Goal: Transaction & Acquisition: Purchase product/service

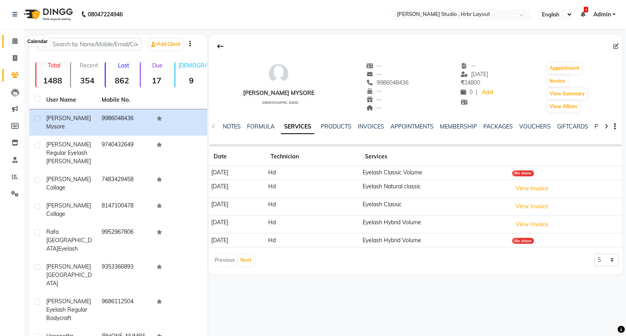
click at [11, 43] on span at bounding box center [15, 41] width 14 height 9
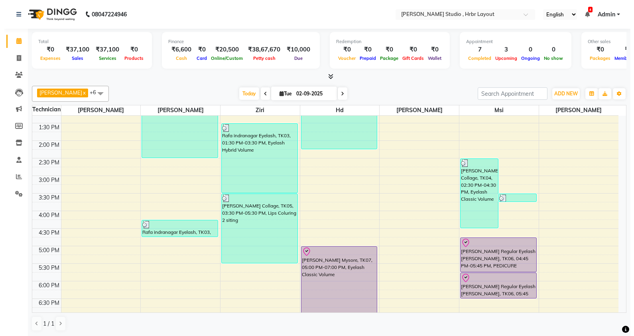
scroll to position [259, 0]
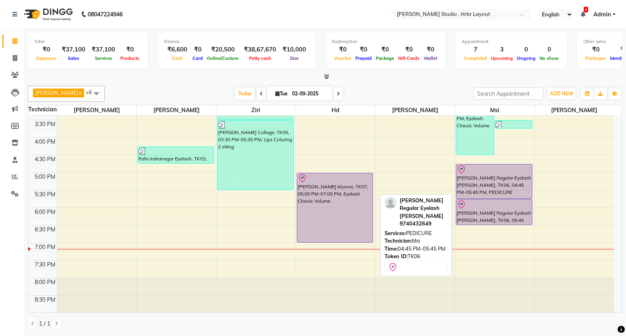
click at [492, 184] on div "[PERSON_NAME] Regular Eyelash [PERSON_NAME], TK06, 04:45 PM-05:45 PM, PEDICURE" at bounding box center [494, 181] width 76 height 34
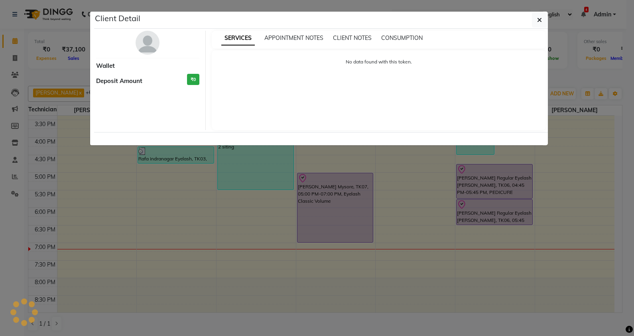
select select "8"
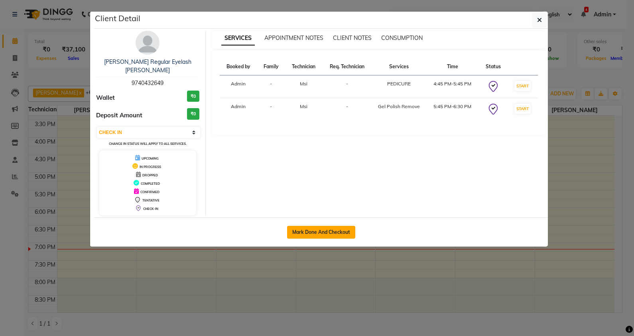
click at [334, 226] on button "Mark Done And Checkout" at bounding box center [321, 232] width 68 height 13
select select "service"
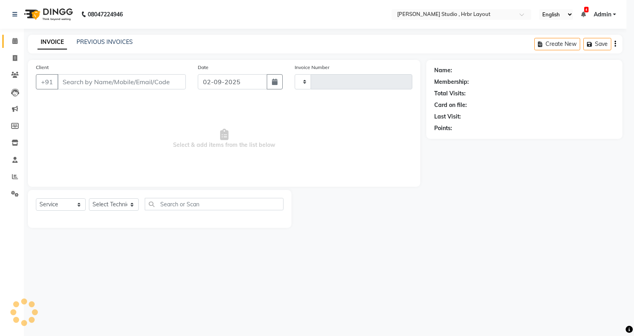
type input "1047"
select select "5084"
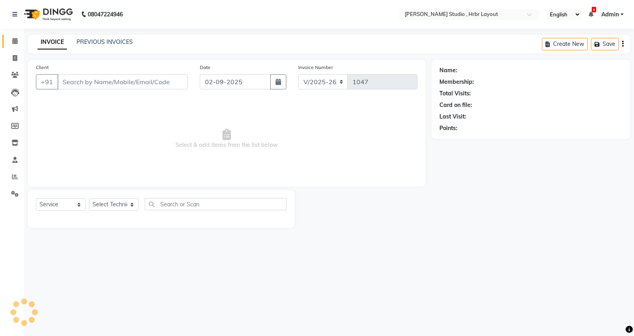
type input "9740432649"
select select "69678"
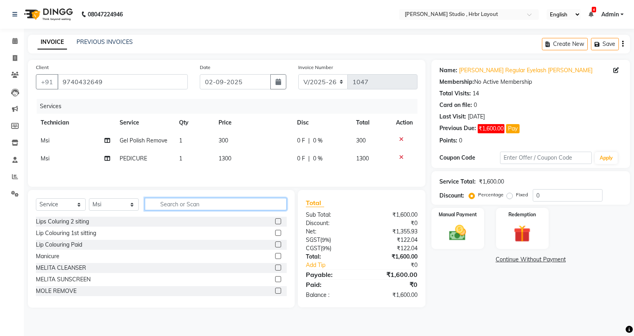
click at [181, 207] on input "text" at bounding box center [216, 204] width 142 height 12
click at [225, 140] on span "300" at bounding box center [223, 140] width 10 height 7
select select "69678"
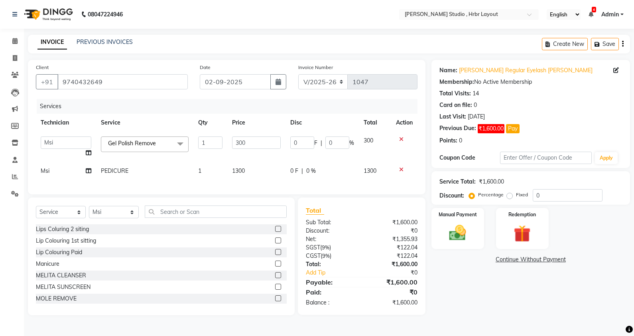
click at [225, 140] on td "1" at bounding box center [210, 147] width 34 height 30
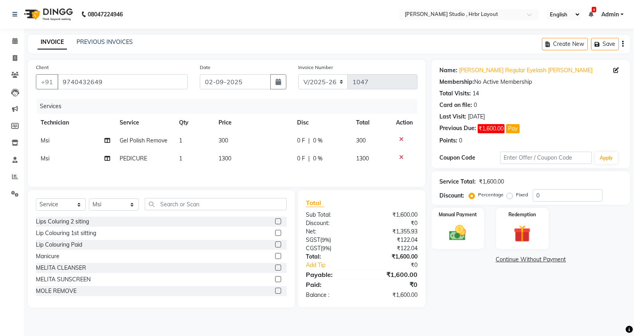
click at [241, 142] on td "300" at bounding box center [253, 141] width 79 height 18
select select "69678"
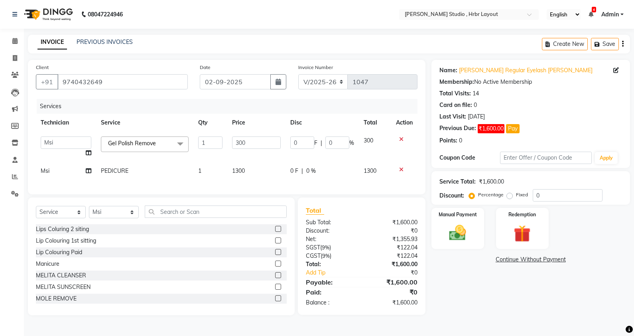
click at [241, 142] on input "300" at bounding box center [256, 142] width 49 height 12
type input "0"
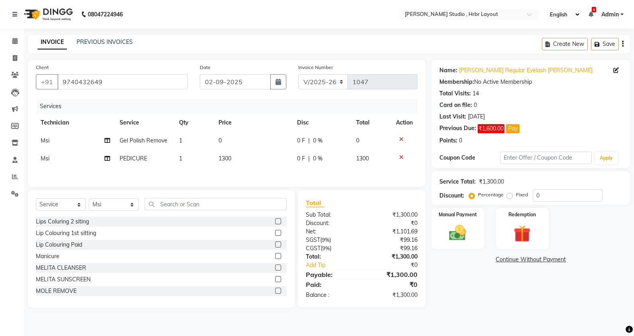
click at [257, 157] on tbody "Msi Gel Polish Remove 1 0 0 F | 0 % 0 Msi PEDICURE 1 1300 0 F | 0 % 1300" at bounding box center [227, 150] width 382 height 36
click at [169, 208] on input "text" at bounding box center [216, 204] width 142 height 12
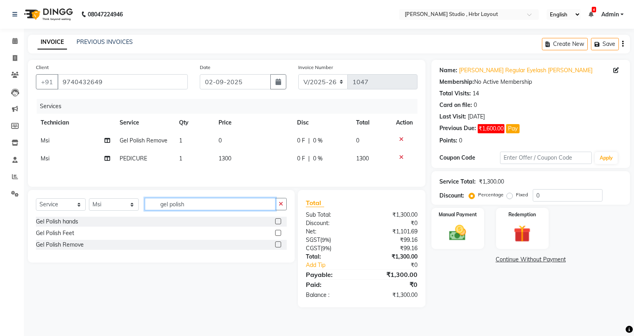
type input "gel polish"
click at [279, 224] on label at bounding box center [278, 221] width 6 height 6
click at [279, 224] on input "checkbox" at bounding box center [277, 221] width 5 height 5
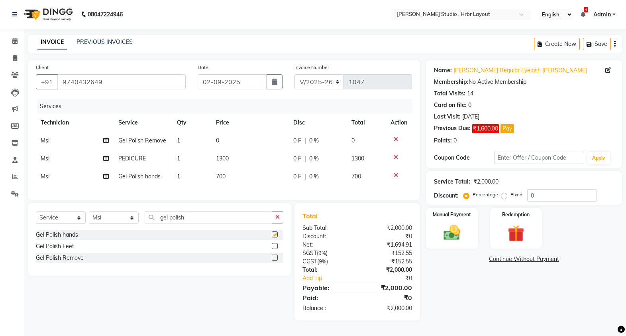
checkbox input "false"
click at [221, 174] on span "700" at bounding box center [221, 176] width 10 height 7
select select "69678"
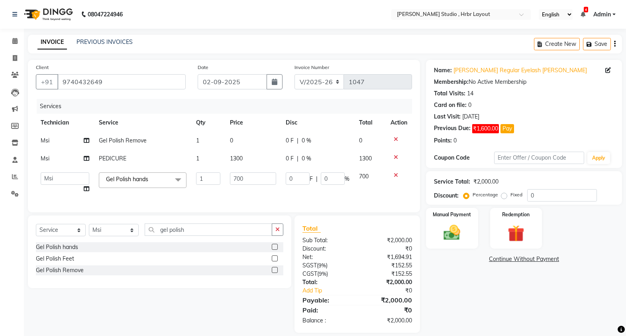
click at [221, 174] on td "1" at bounding box center [207, 182] width 33 height 30
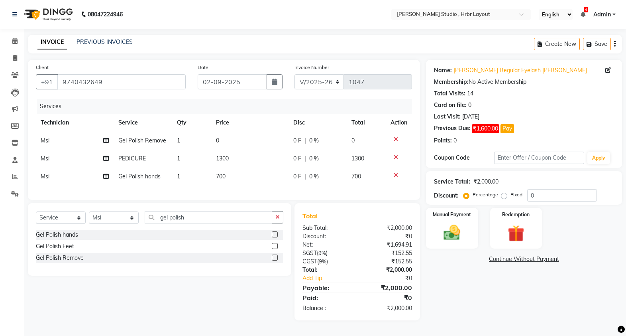
click at [232, 177] on td "700" at bounding box center [249, 176] width 77 height 18
select select "69678"
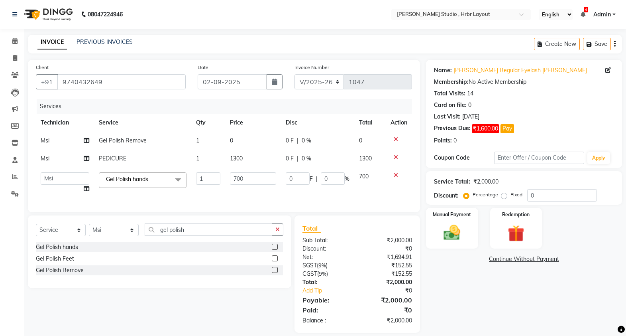
click at [238, 179] on input "700" at bounding box center [253, 178] width 47 height 12
type input "800"
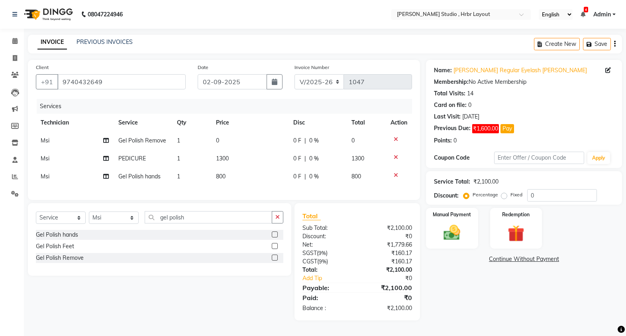
click at [240, 192] on div "Services Technician Service Qty Price Disc Total Action Msi Gel Polish Remove 1…" at bounding box center [224, 145] width 376 height 93
click at [276, 249] on label at bounding box center [275, 246] width 6 height 6
click at [276, 249] on input "checkbox" at bounding box center [274, 246] width 5 height 5
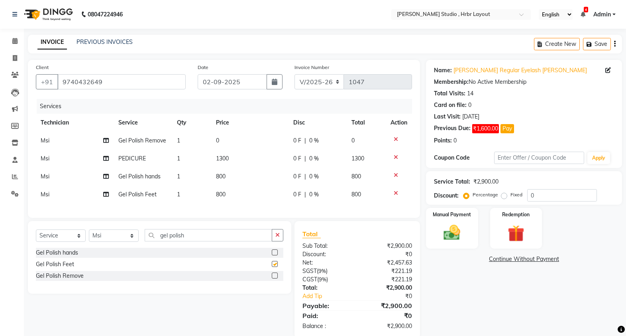
checkbox input "false"
click at [217, 194] on span "800" at bounding box center [221, 194] width 10 height 7
select select "69678"
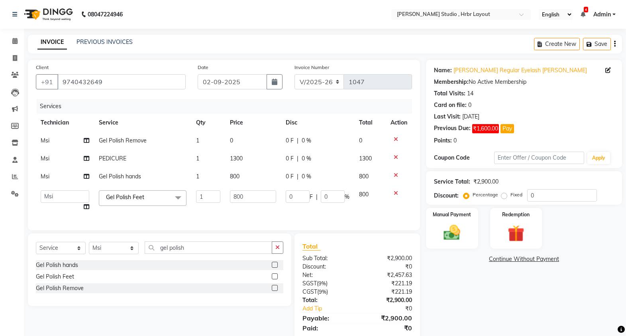
click at [238, 197] on tr "[PERSON_NAME] Hd [PERSON_NAME] [PERSON_NAME] [PERSON_NAME] Msi [PERSON_NAME] Po…" at bounding box center [224, 200] width 376 height 30
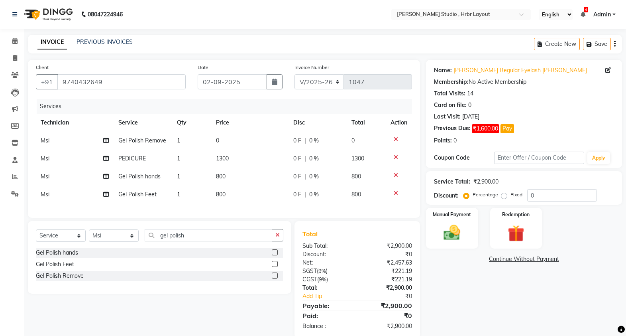
click at [238, 197] on td "800" at bounding box center [249, 194] width 77 height 18
select select "69678"
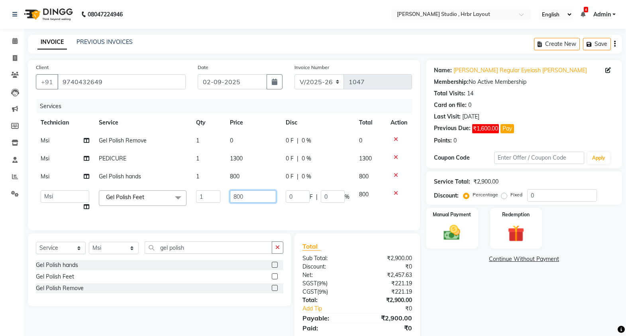
click at [236, 196] on input "800" at bounding box center [253, 196] width 47 height 12
type input "900"
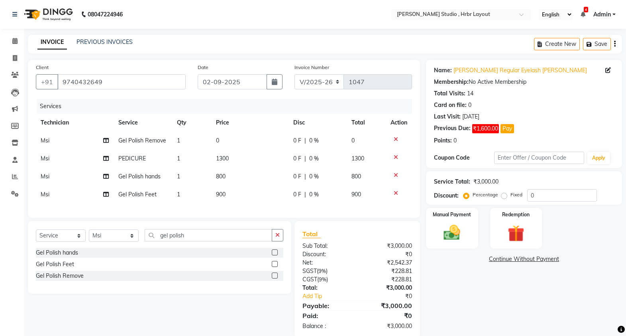
click at [245, 209] on div "Services Technician Service Qty Price Disc Total Action Msi Gel Polish Remove 1…" at bounding box center [224, 154] width 376 height 111
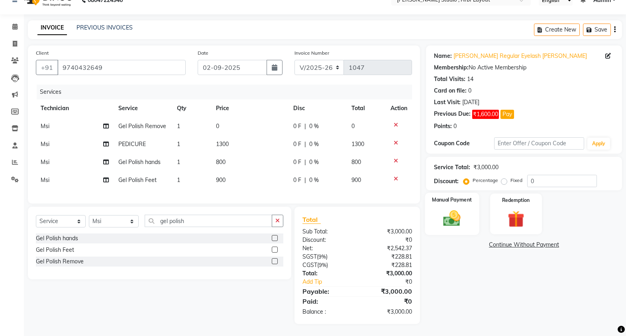
click at [459, 212] on img at bounding box center [452, 218] width 28 height 20
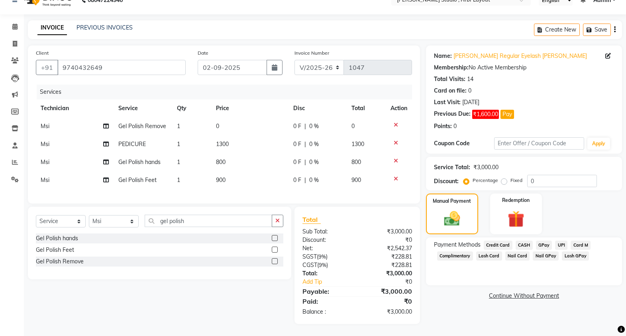
click at [526, 240] on span "CASH" at bounding box center [524, 244] width 17 height 9
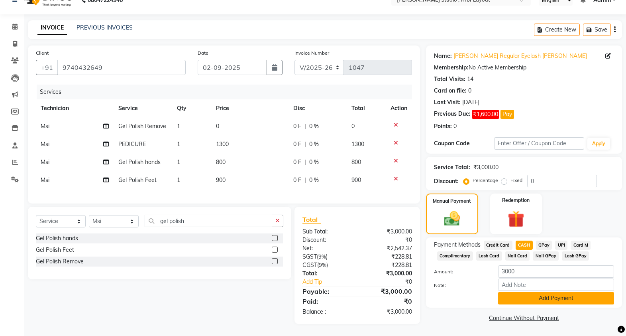
click at [525, 292] on button "Add Payment" at bounding box center [556, 298] width 116 height 12
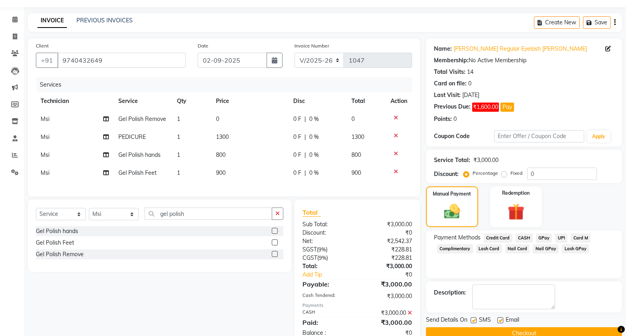
scroll to position [50, 0]
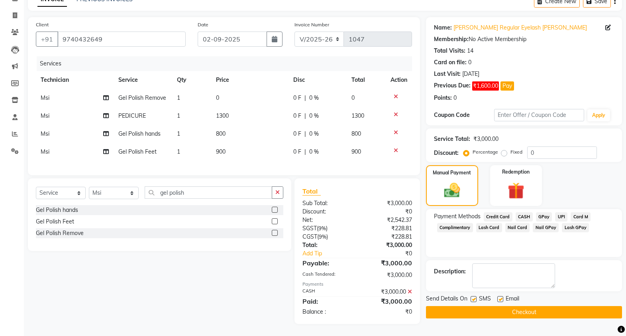
click at [518, 307] on button "Checkout" at bounding box center [524, 312] width 196 height 12
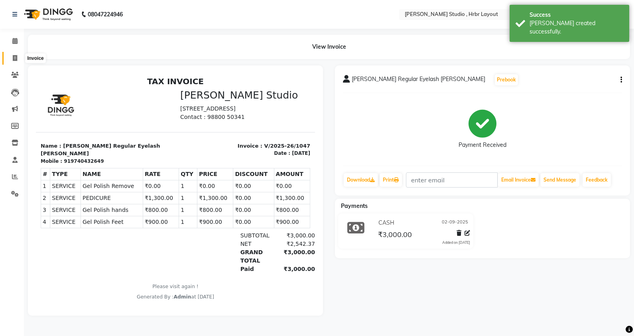
click at [20, 59] on span at bounding box center [15, 58] width 14 height 9
select select "5084"
select select "service"
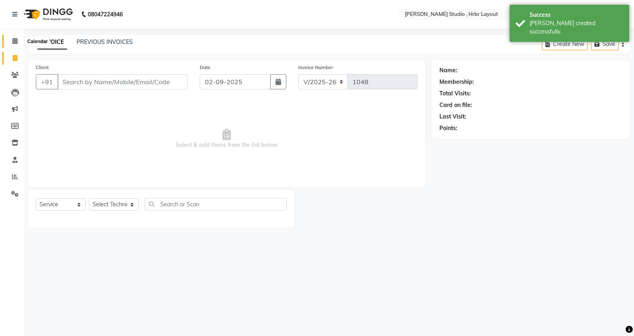
click at [14, 43] on icon at bounding box center [14, 41] width 5 height 6
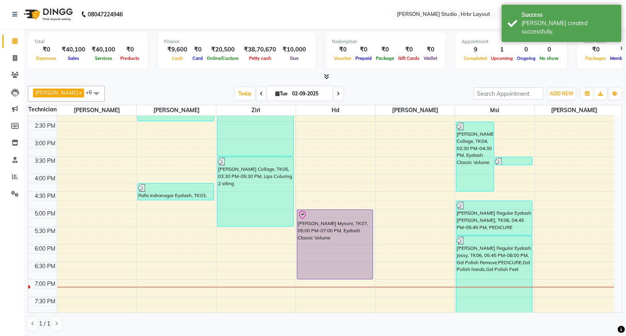
scroll to position [240, 0]
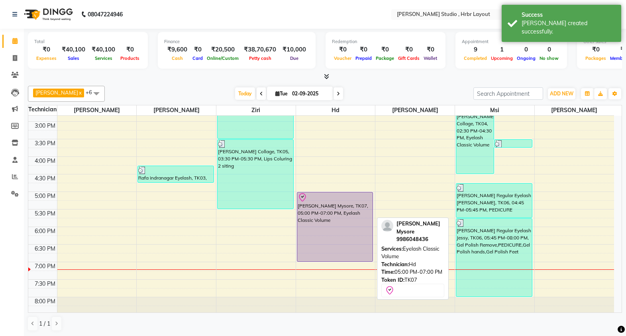
click at [332, 226] on div "[PERSON_NAME] Mysore, TK07, 05:00 PM-07:00 PM, Eyelash Classic Volume" at bounding box center [335, 226] width 76 height 69
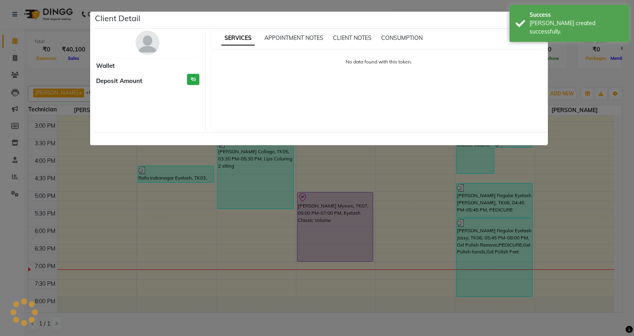
select select "8"
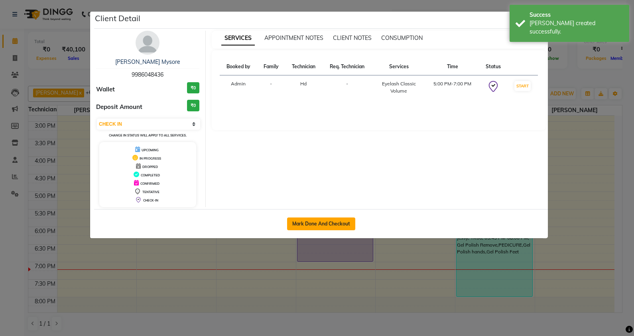
click at [306, 228] on button "Mark Done And Checkout" at bounding box center [321, 223] width 68 height 13
select select "service"
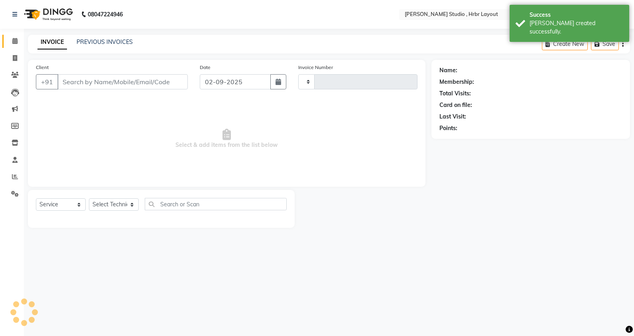
type input "9986048436"
select select "32532"
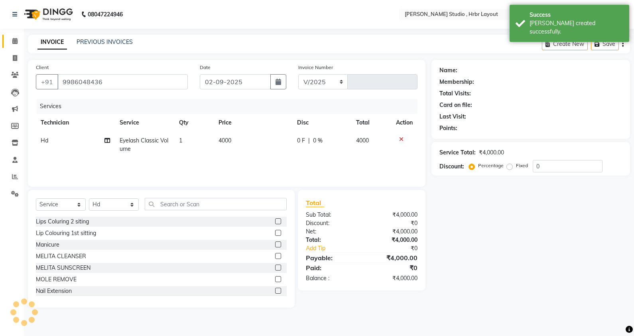
select select "5084"
type input "1048"
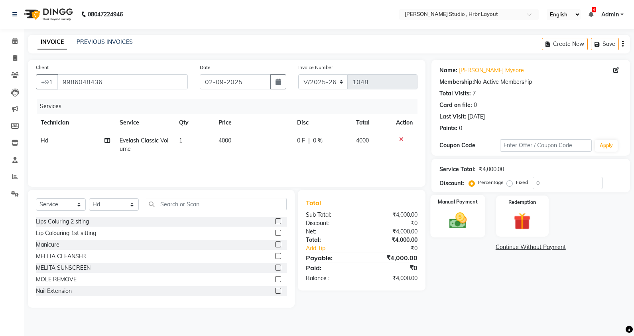
click at [462, 221] on img at bounding box center [457, 220] width 29 height 20
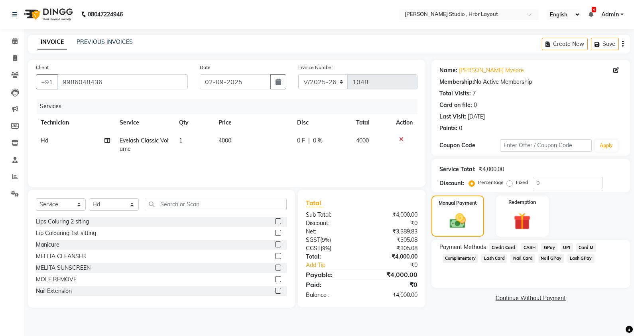
click at [575, 260] on span "Lash GPay" at bounding box center [580, 258] width 27 height 9
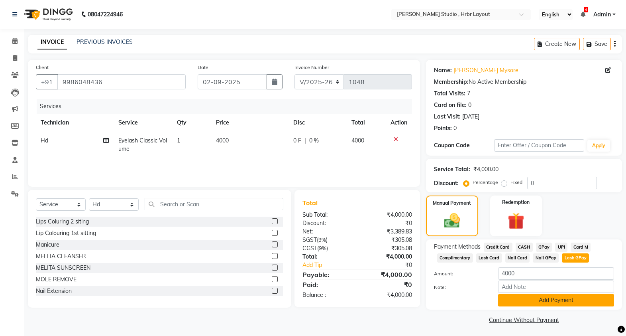
click at [532, 305] on button "Add Payment" at bounding box center [556, 300] width 116 height 12
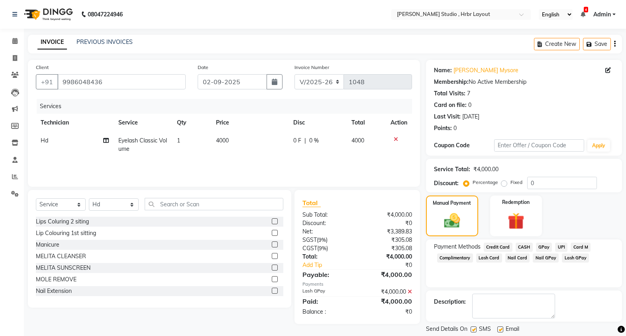
scroll to position [24, 0]
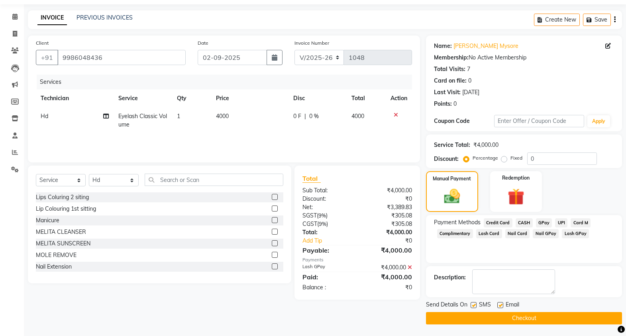
click at [527, 320] on button "Checkout" at bounding box center [524, 318] width 196 height 12
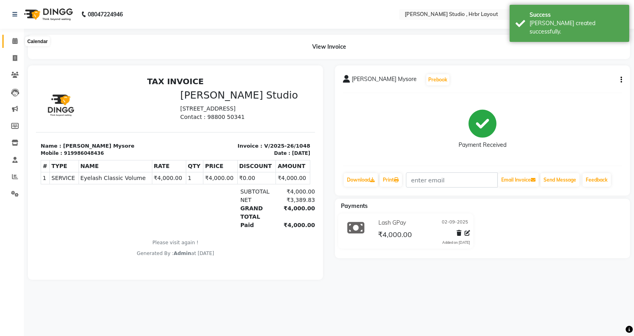
click at [17, 40] on icon at bounding box center [14, 41] width 5 height 6
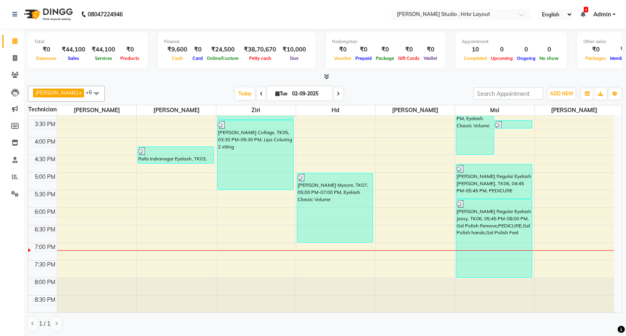
scroll to position [252, 0]
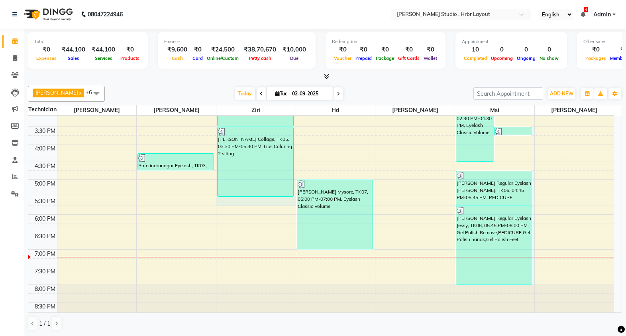
click at [237, 201] on div "8:00 AM 8:30 AM 9:00 AM 9:30 AM 10:00 AM 10:30 AM 11:00 AM 11:30 AM 12:00 PM 12…" at bounding box center [321, 92] width 586 height 456
select select "32531"
select select "tentative"
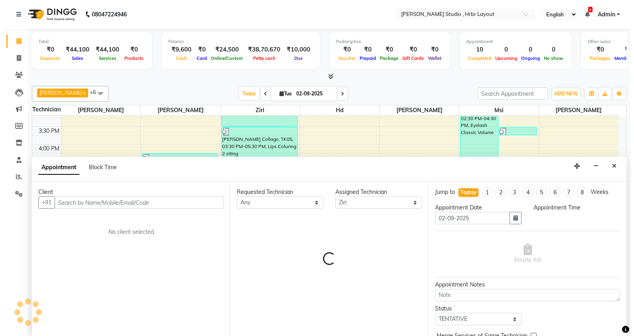
scroll to position [0, 0]
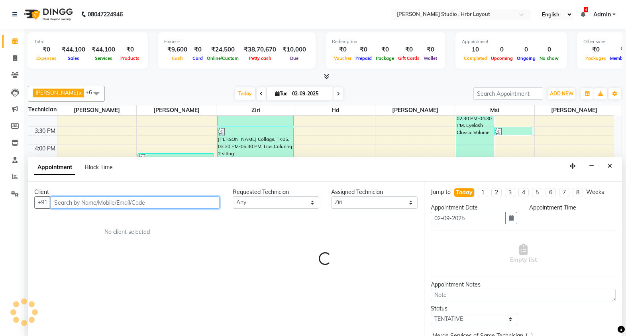
select select "1050"
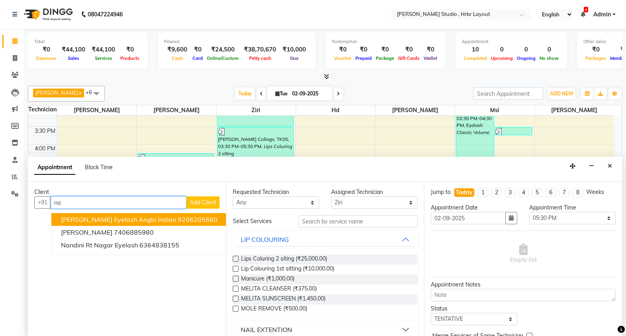
type input "n"
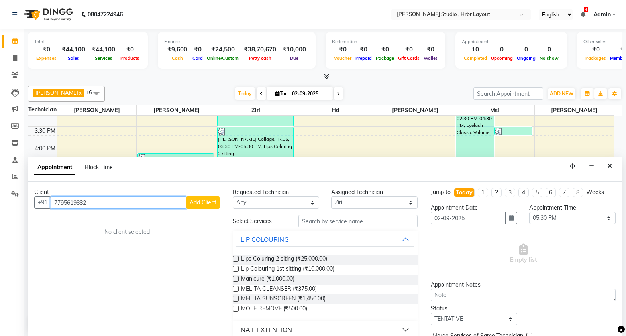
type input "7795619882"
click at [196, 201] on span "Add Client" at bounding box center [203, 202] width 27 height 7
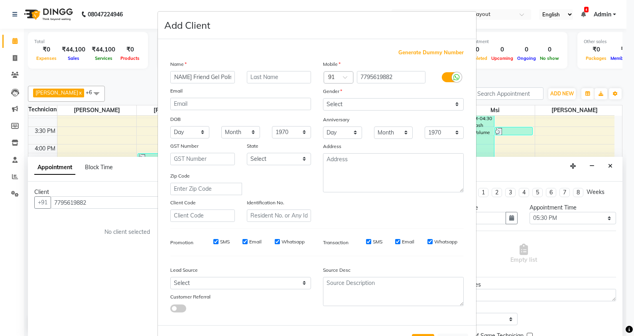
scroll to position [0, 30]
type input "[PERSON_NAME] Friend Gel Polish"
drag, startPoint x: 342, startPoint y: 103, endPoint x: 342, endPoint y: 155, distance: 51.8
click at [342, 155] on div "Mobile Country Code × 91 7795619882 Gender Select [DEMOGRAPHIC_DATA] [DEMOGRAPH…" at bounding box center [393, 141] width 153 height 162
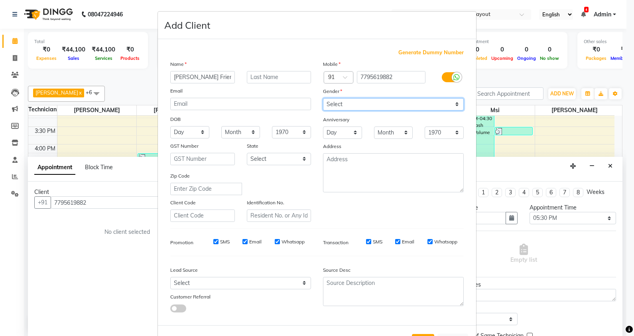
select select "[DEMOGRAPHIC_DATA]"
click at [323, 98] on select "Select [DEMOGRAPHIC_DATA] [DEMOGRAPHIC_DATA] Other Prefer Not To Say" at bounding box center [393, 104] width 141 height 12
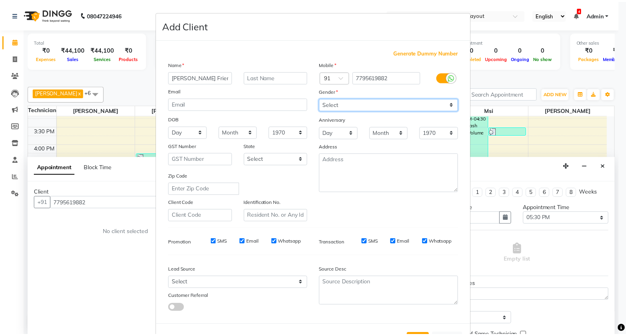
scroll to position [32, 0]
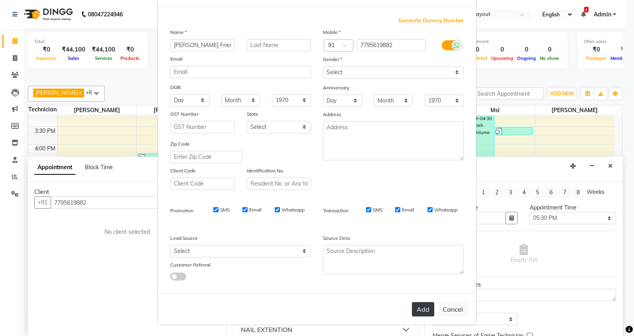
click at [423, 312] on button "Add" at bounding box center [423, 309] width 22 height 14
select select
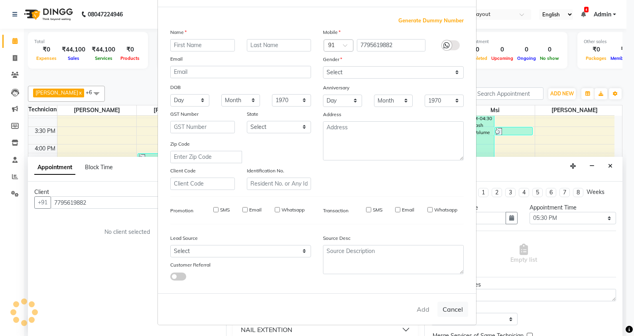
select select
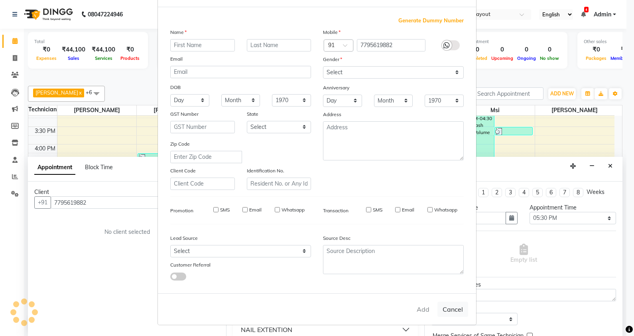
checkbox input "false"
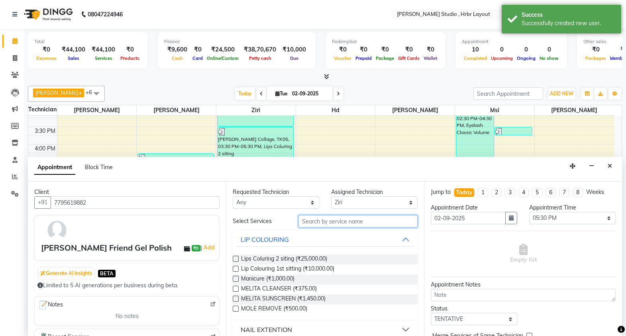
click at [331, 222] on input "text" at bounding box center [358, 221] width 119 height 12
type input "gel"
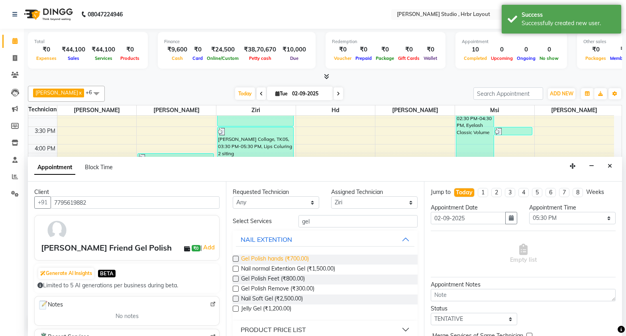
click at [254, 260] on span "Gel Polish hands (₹700.00)" at bounding box center [275, 259] width 68 height 10
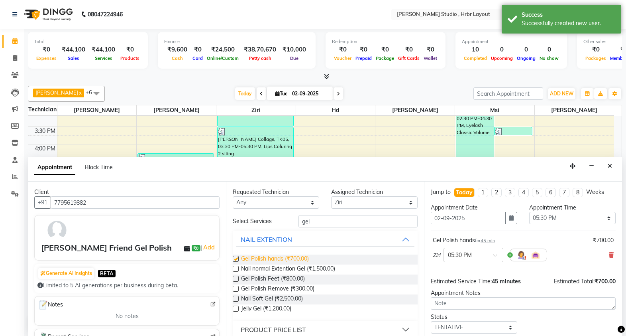
checkbox input "false"
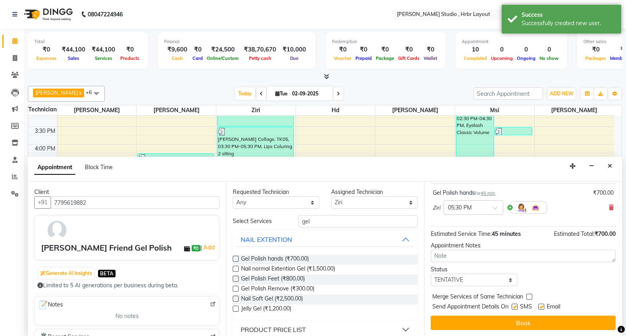
click at [469, 285] on div "Jump to [DATE] 1 2 3 4 5 6 7 8 Weeks Appointment Date [DATE] Appointment Time S…" at bounding box center [523, 258] width 198 height 155
click at [468, 279] on select "Select TENTATIVE CONFIRM CHECK-IN UPCOMING" at bounding box center [474, 279] width 87 height 12
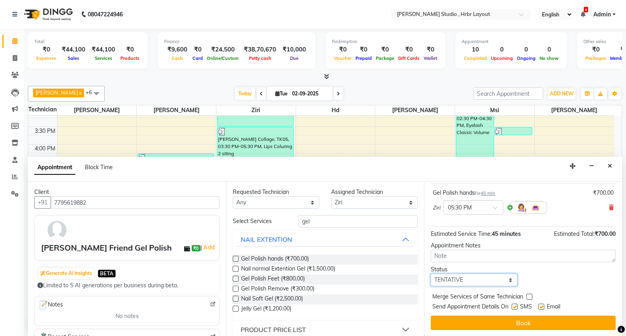
select select "check-in"
click at [431, 273] on select "Select TENTATIVE CONFIRM CHECK-IN UPCOMING" at bounding box center [474, 279] width 87 height 12
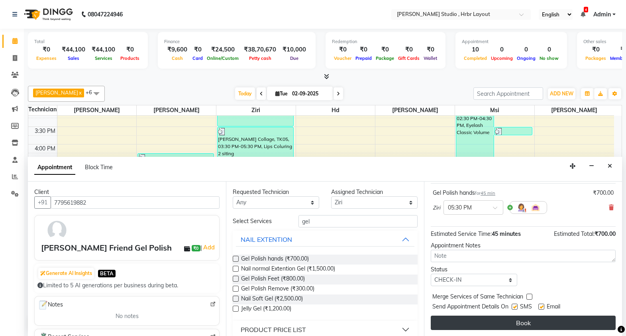
click at [478, 323] on button "Book" at bounding box center [523, 322] width 185 height 14
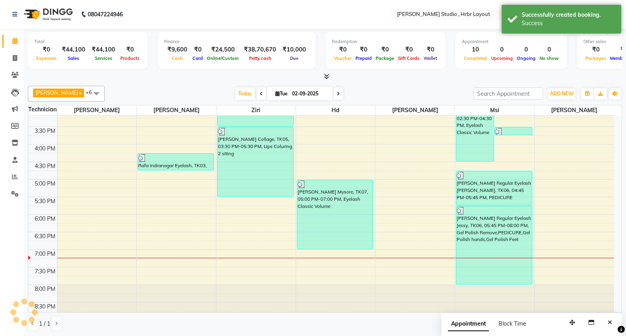
scroll to position [0, 0]
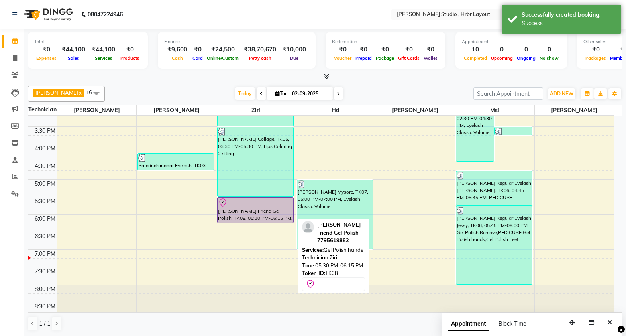
click at [248, 211] on div "[PERSON_NAME] Friend Gel Polish, TK08, 05:30 PM-06:15 PM, Gel Polish hands" at bounding box center [256, 209] width 76 height 25
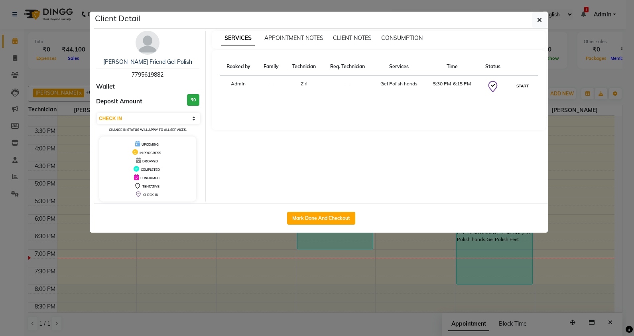
click at [522, 87] on button "START" at bounding box center [522, 86] width 16 height 10
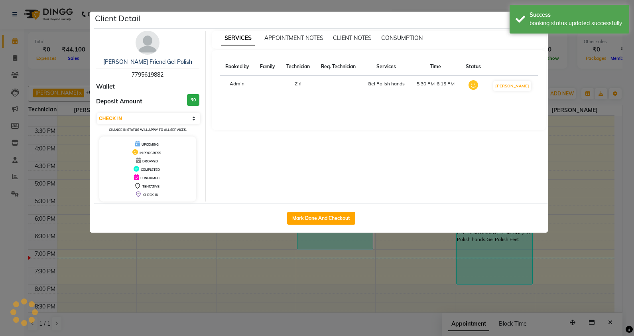
select select "1"
click at [324, 218] on button "Mark Done And Checkout" at bounding box center [321, 218] width 68 height 13
select select "service"
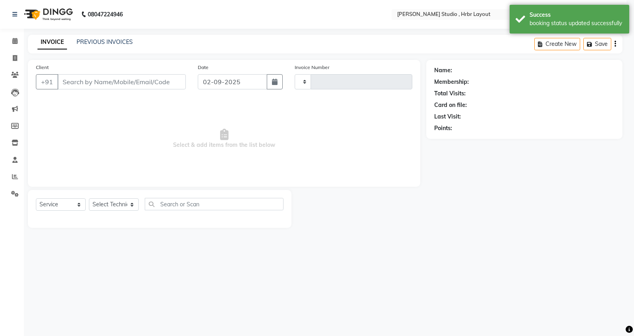
type input "1049"
select select "5084"
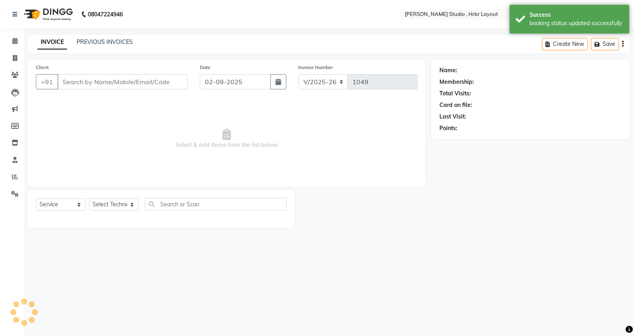
type input "7795619882"
select select "32531"
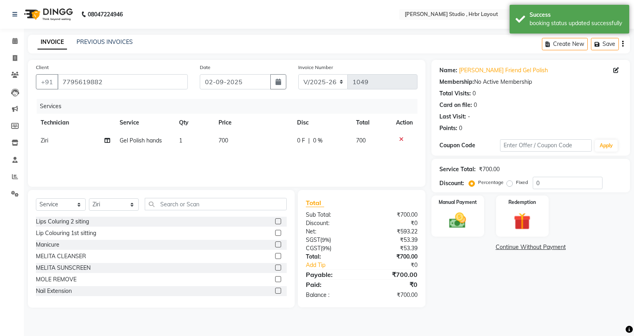
click at [221, 142] on span "700" at bounding box center [223, 140] width 10 height 7
select select "32531"
click at [221, 142] on input "1" at bounding box center [210, 142] width 25 height 12
click at [239, 142] on td "700" at bounding box center [253, 141] width 79 height 18
select select "32531"
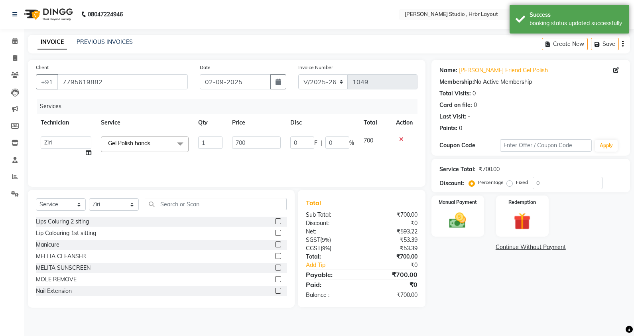
click at [239, 142] on input "700" at bounding box center [256, 142] width 49 height 12
click at [240, 143] on input "700" at bounding box center [256, 142] width 49 height 12
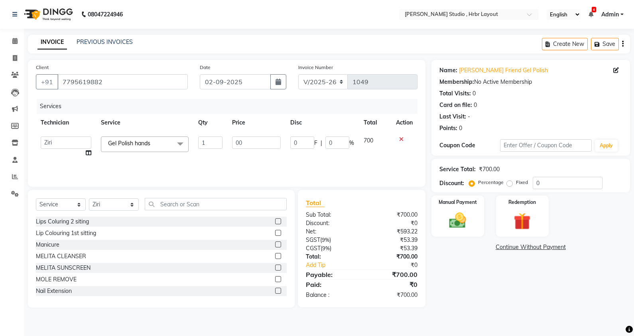
type input "800"
click at [460, 206] on div "Manual Payment" at bounding box center [457, 216] width 55 height 43
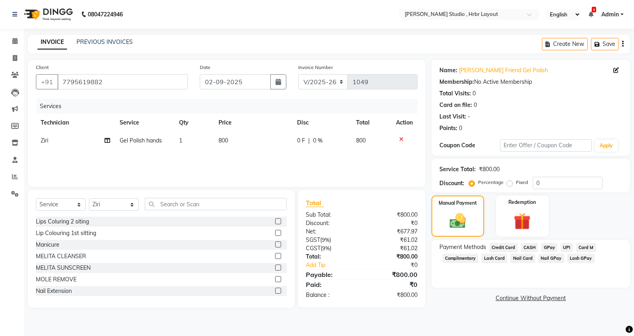
click at [549, 259] on span "Nail GPay" at bounding box center [551, 258] width 26 height 9
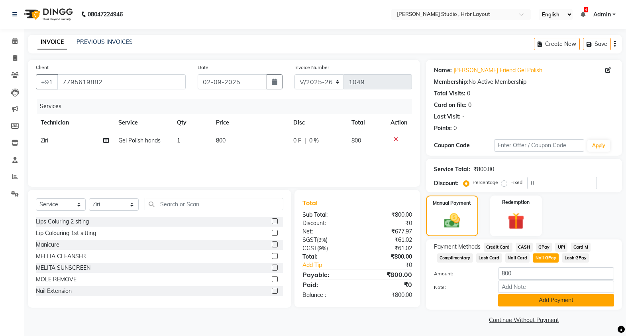
click at [534, 297] on button "Add Payment" at bounding box center [556, 300] width 116 height 12
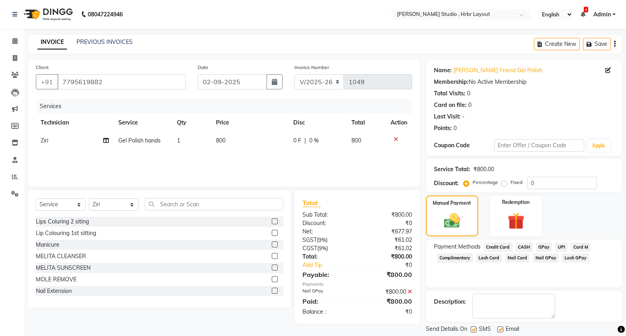
scroll to position [24, 0]
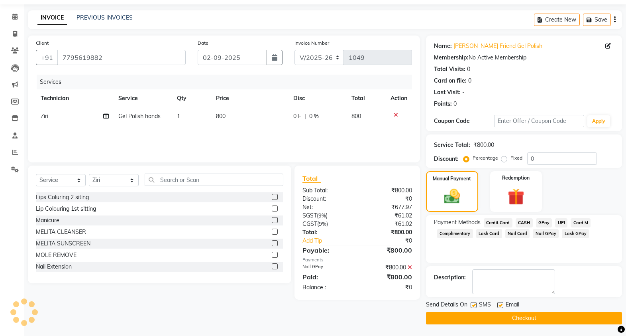
click at [528, 315] on button "Checkout" at bounding box center [524, 318] width 196 height 12
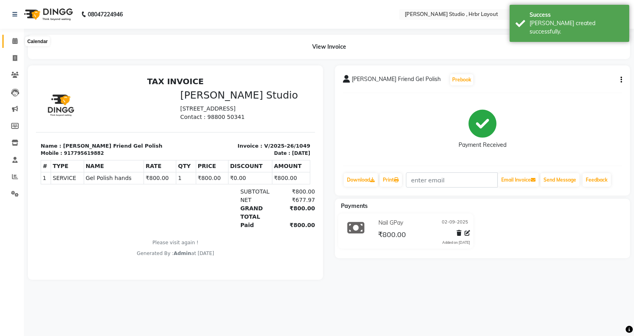
click at [15, 43] on icon at bounding box center [14, 41] width 5 height 6
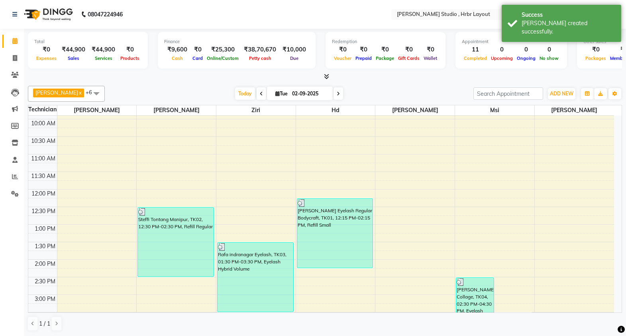
scroll to position [229, 0]
